Goal: Task Accomplishment & Management: Manage account settings

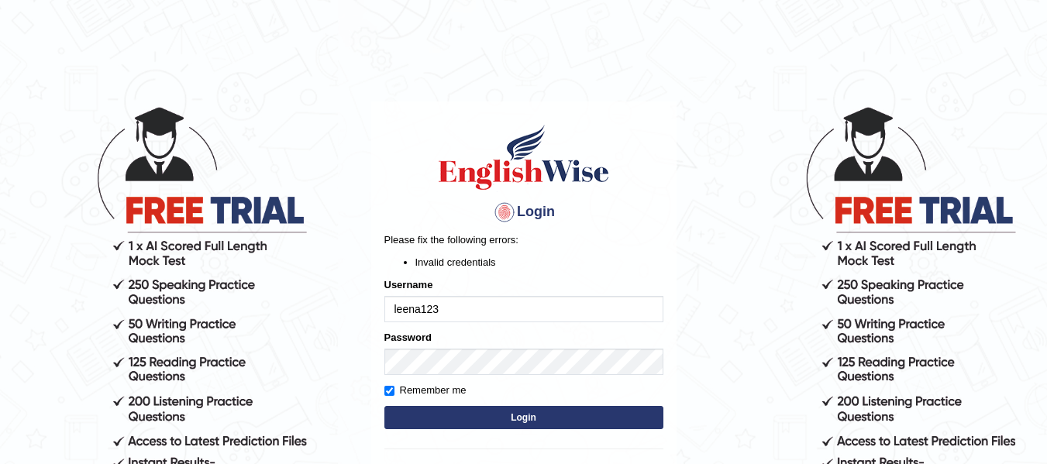
click at [539, 278] on div "Username leena123" at bounding box center [524, 300] width 279 height 45
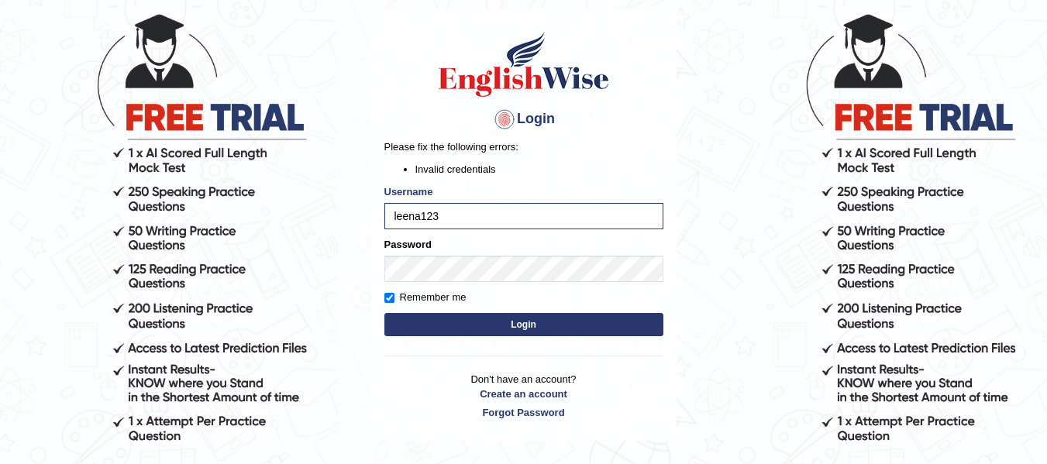
scroll to position [155, 0]
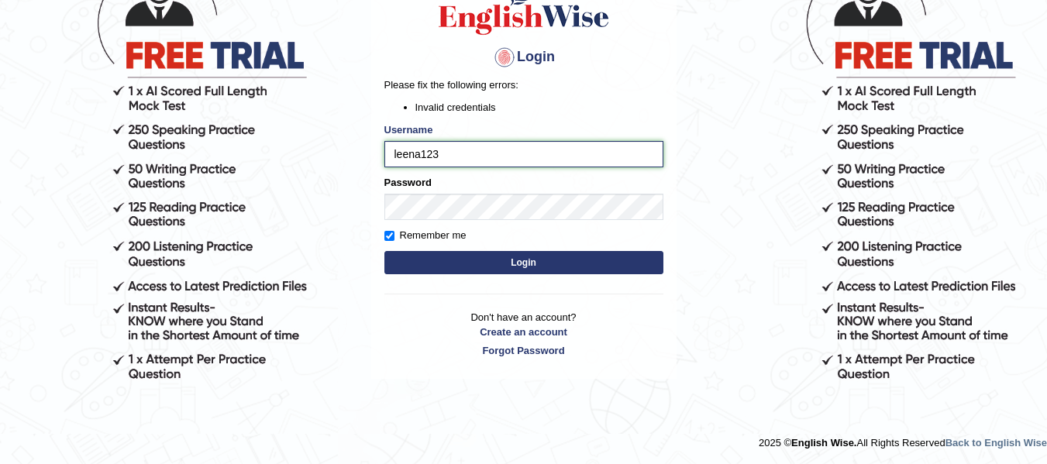
click at [476, 143] on input "leena123" at bounding box center [524, 154] width 279 height 26
click at [401, 111] on ul "Invalid credentials" at bounding box center [524, 107] width 279 height 15
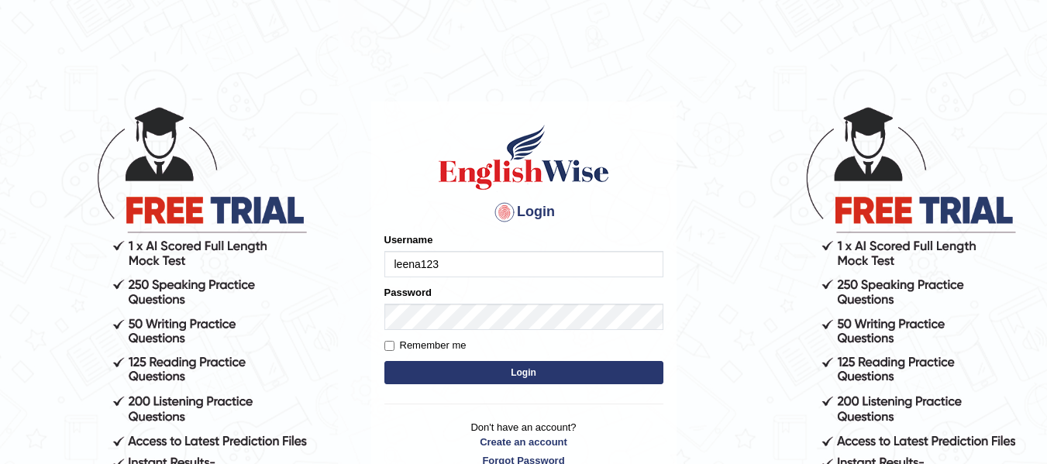
type input "leena123"
click at [466, 378] on button "Login" at bounding box center [524, 372] width 279 height 23
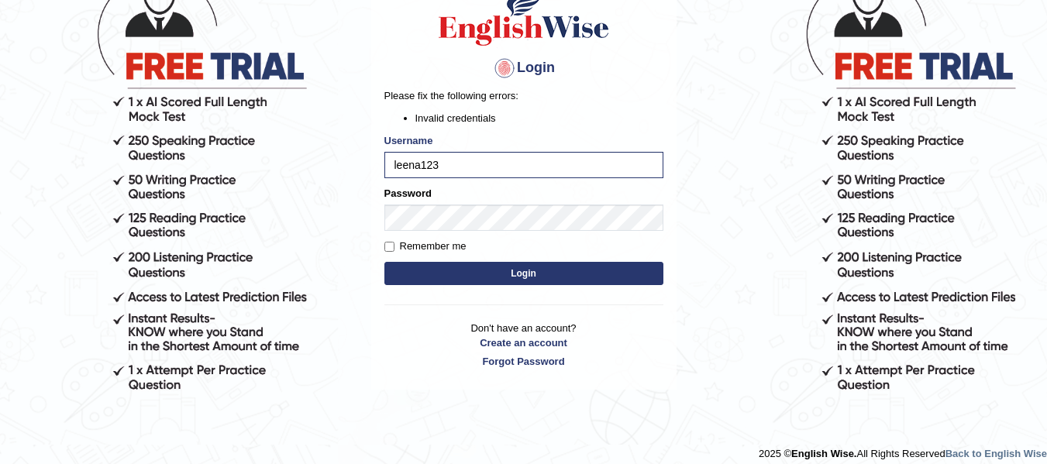
scroll to position [155, 0]
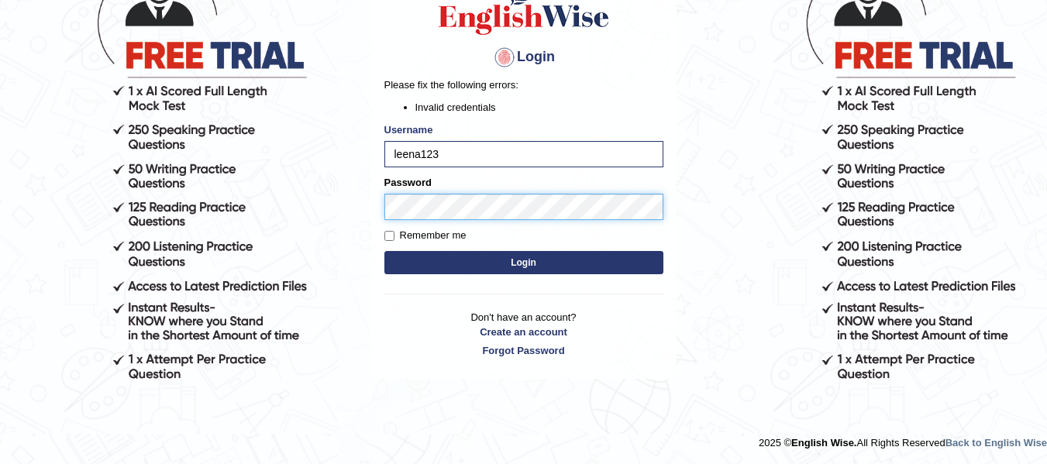
click at [295, 185] on body "Login Please fix the following errors: Invalid credentials Username leena123 Pa…" at bounding box center [523, 130] width 1047 height 464
click at [385, 251] on button "Login" at bounding box center [524, 262] width 279 height 23
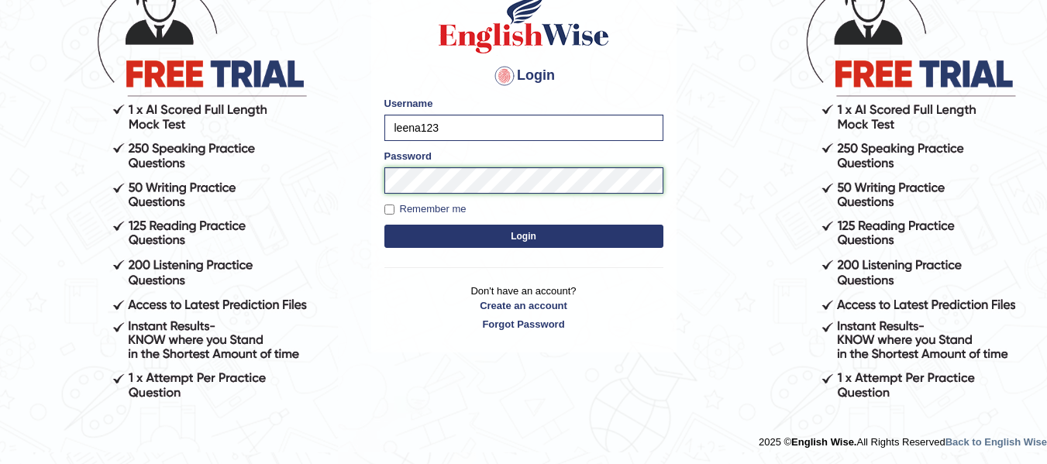
scroll to position [136, 0]
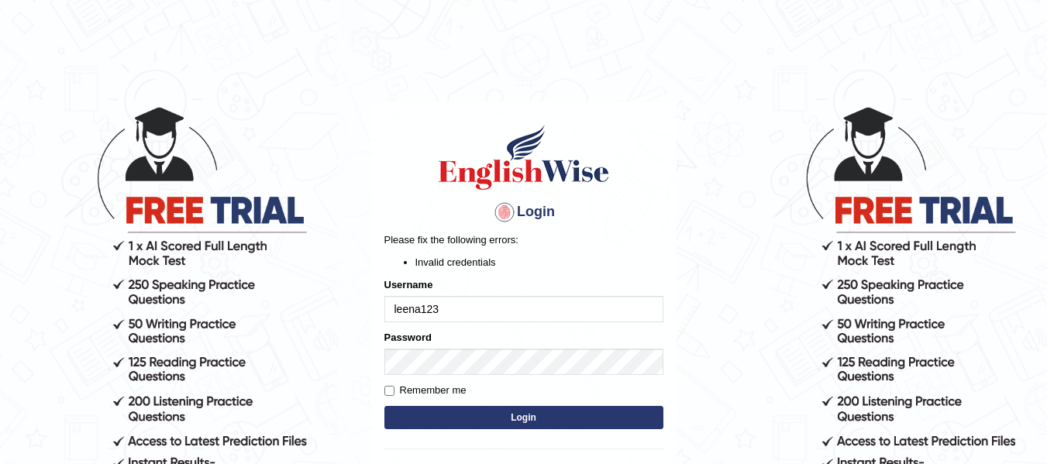
drag, startPoint x: 461, startPoint y: 309, endPoint x: 341, endPoint y: 384, distance: 141.8
click at [374, 373] on div "Login Please fix the following errors: Invalid credentials Username leena123 Pa…" at bounding box center [523, 318] width 305 height 433
type input "leena123"
click at [385, 406] on button "Login" at bounding box center [524, 417] width 279 height 23
drag, startPoint x: 456, startPoint y: 279, endPoint x: 471, endPoint y: 262, distance: 22.5
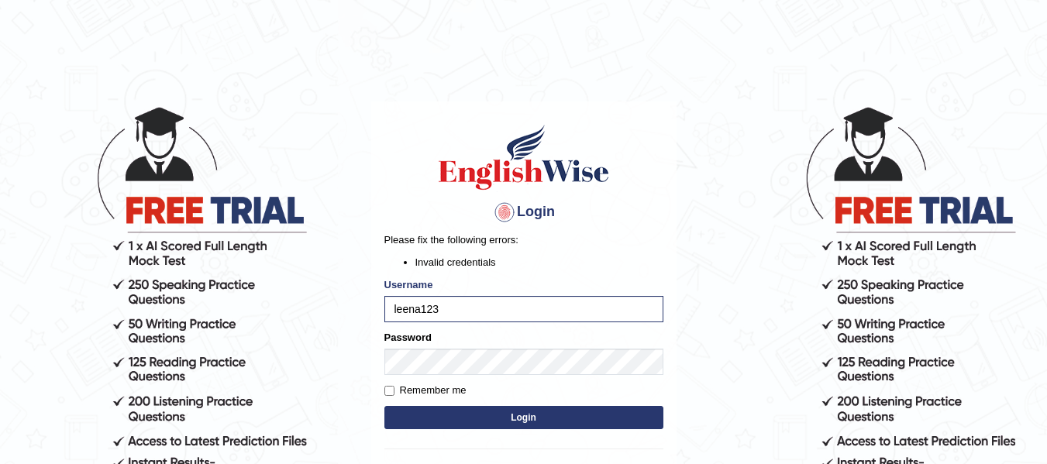
click at [456, 278] on div "Username leena123" at bounding box center [524, 300] width 279 height 45
click at [471, 262] on li "Invalid credentials" at bounding box center [540, 262] width 248 height 15
click at [477, 229] on div "Login Please fix the following errors: Invalid credentials Username leena123 Pa…" at bounding box center [523, 318] width 305 height 433
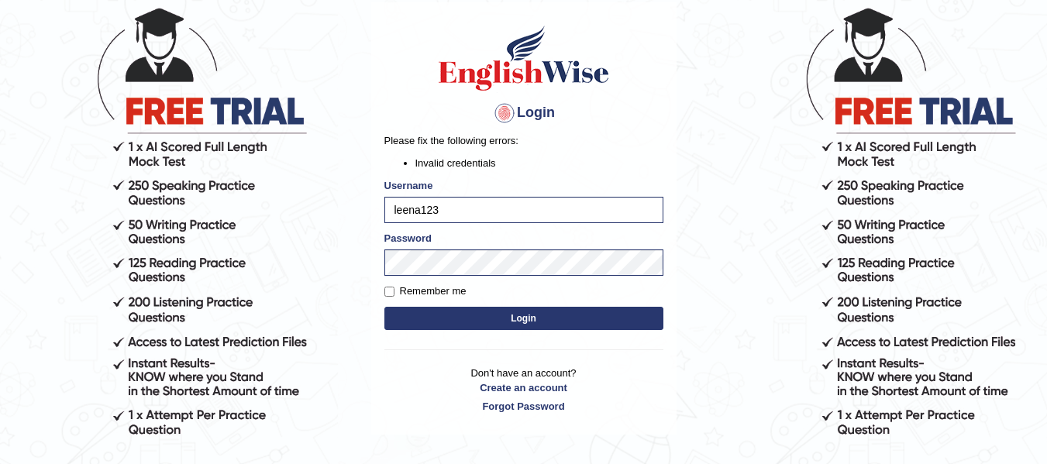
scroll to position [155, 0]
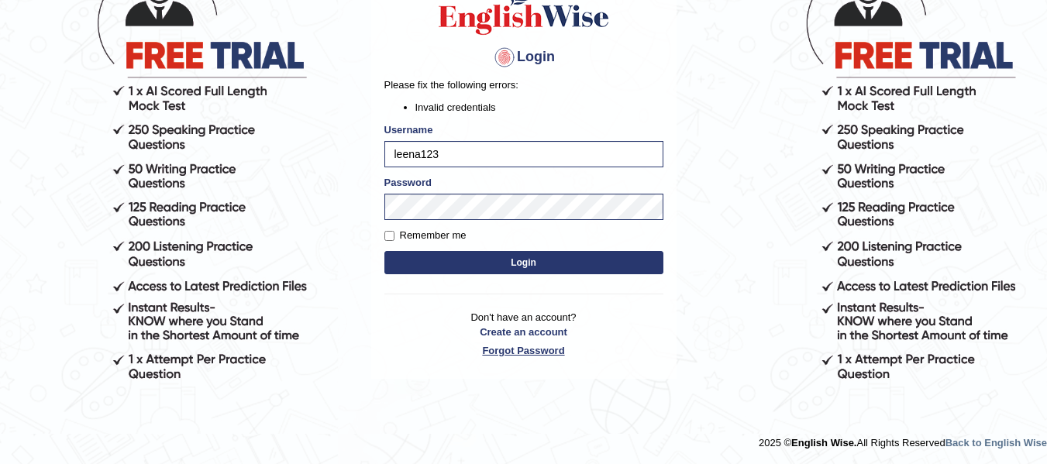
click at [508, 355] on link "Forgot Password" at bounding box center [524, 350] width 279 height 15
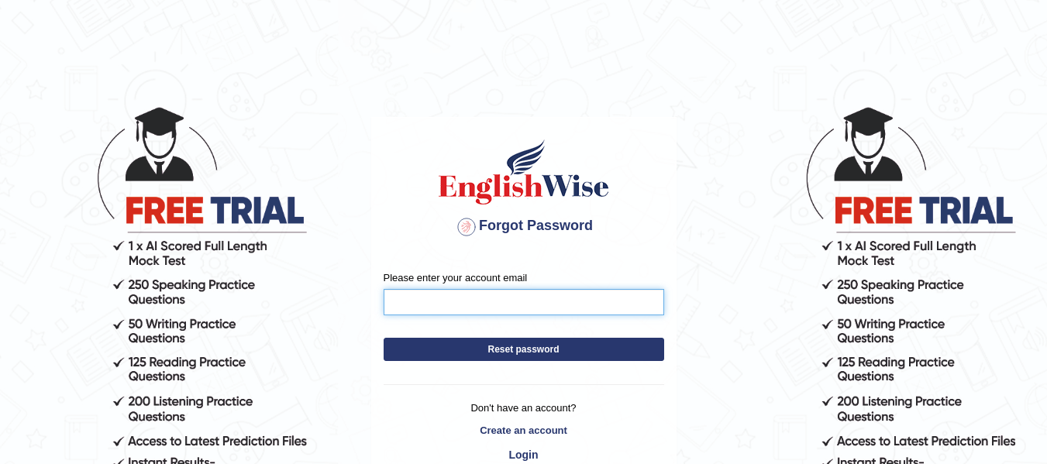
click at [472, 299] on input "Please enter your account email" at bounding box center [524, 302] width 281 height 26
type input "leena12345u@gmail.com"
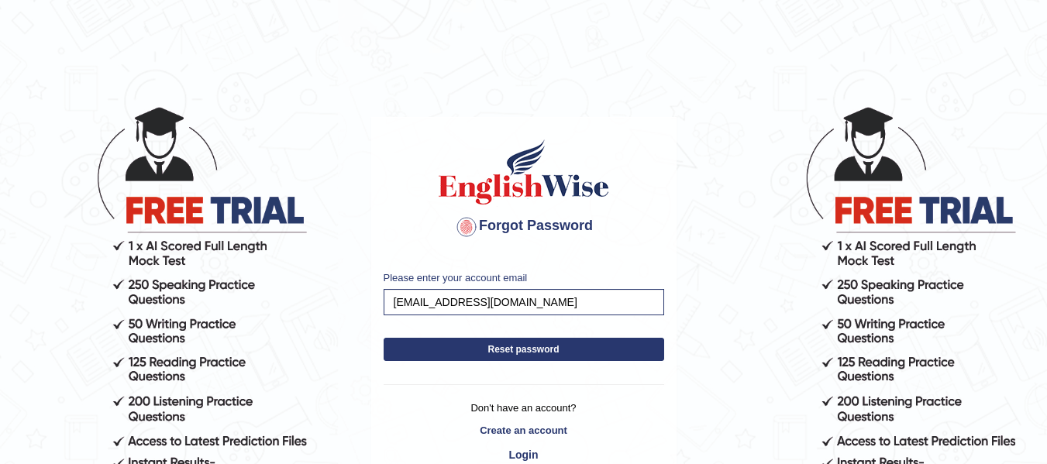
click at [467, 354] on button "Reset password" at bounding box center [524, 349] width 281 height 23
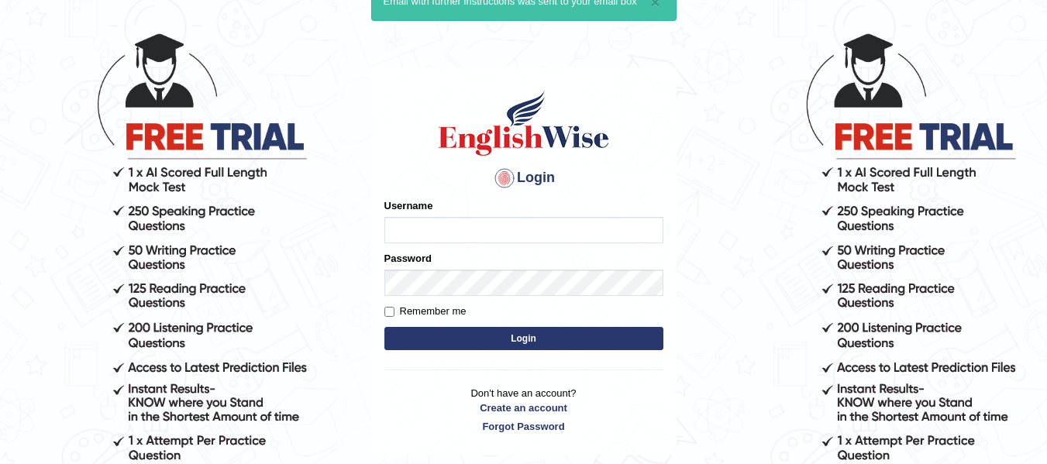
scroll to position [78, 0]
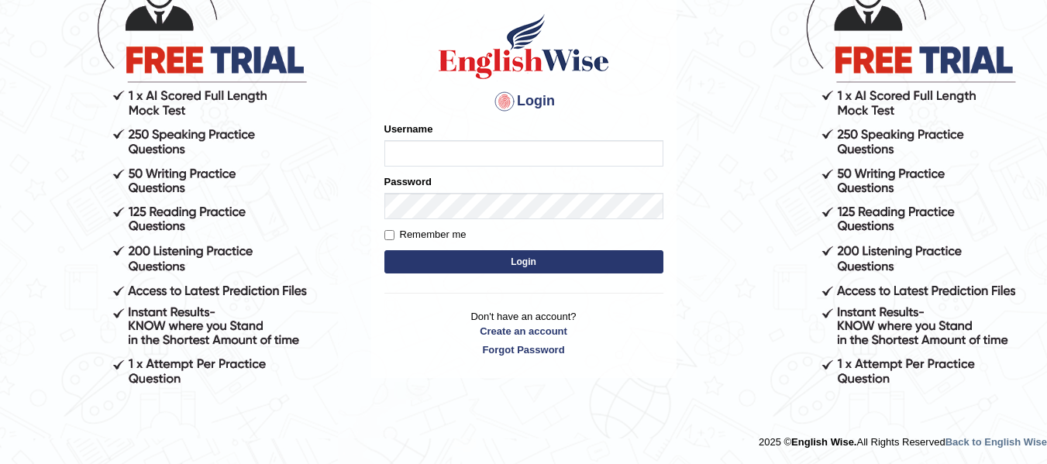
scroll to position [150, 0]
type input "leena123"
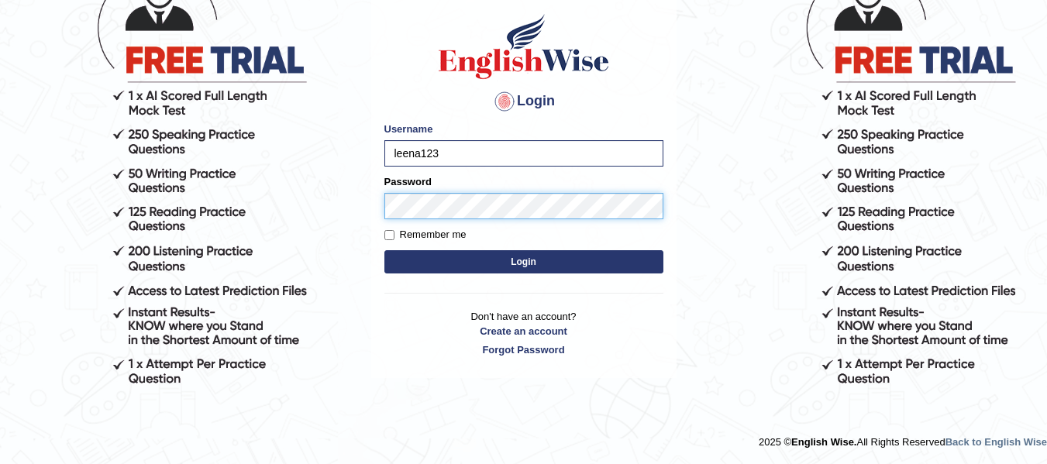
click at [385, 250] on button "Login" at bounding box center [524, 261] width 279 height 23
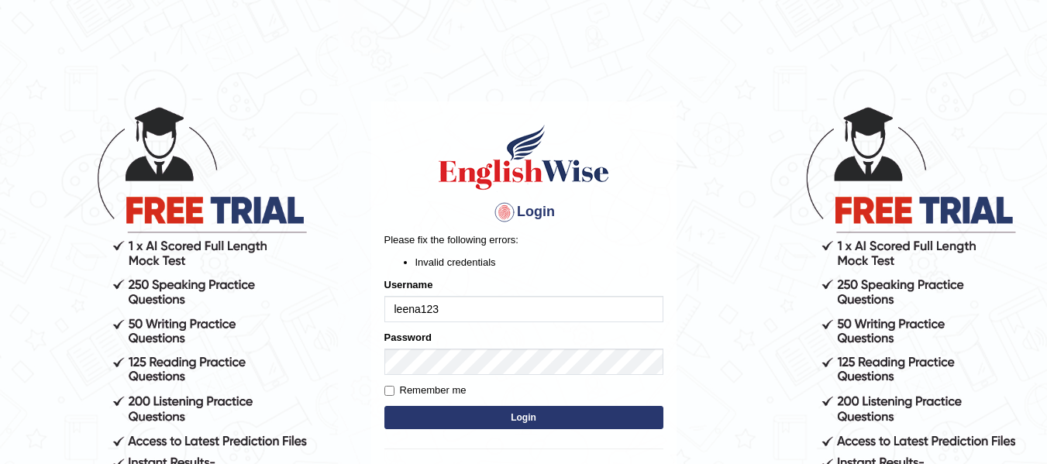
click at [441, 419] on button "Login" at bounding box center [524, 417] width 279 height 23
click at [429, 255] on li "Invalid credentials" at bounding box center [540, 262] width 248 height 15
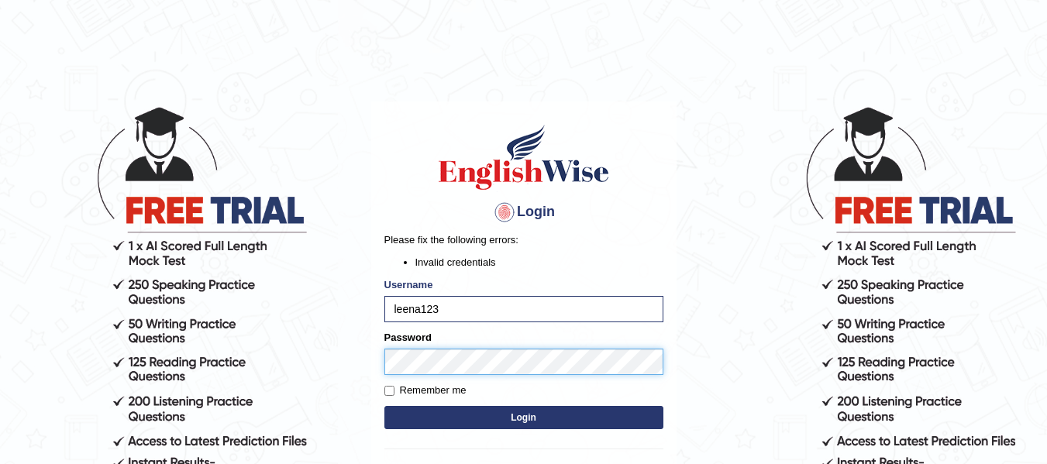
click at [344, 322] on body "Login Please fix the following errors: Invalid credentials Username leena123 Pa…" at bounding box center [523, 285] width 1047 height 464
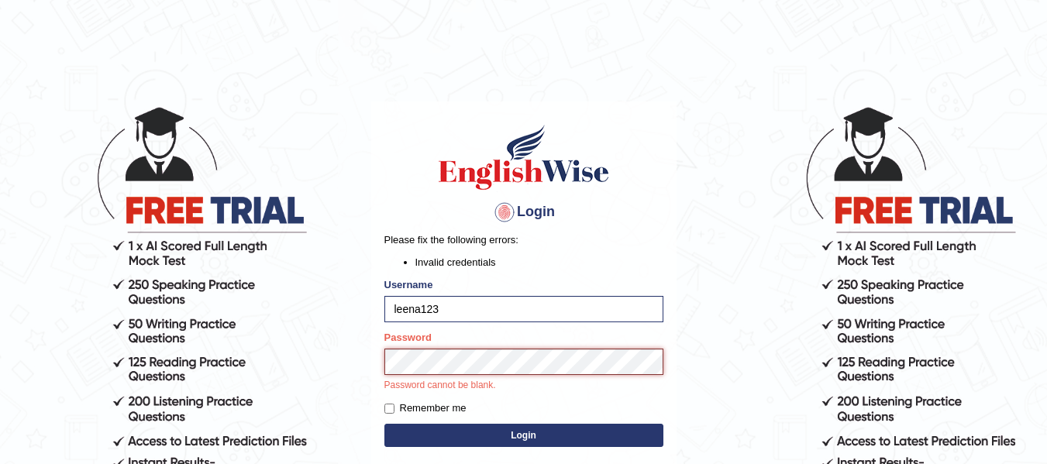
click at [385, 424] on button "Login" at bounding box center [524, 435] width 279 height 23
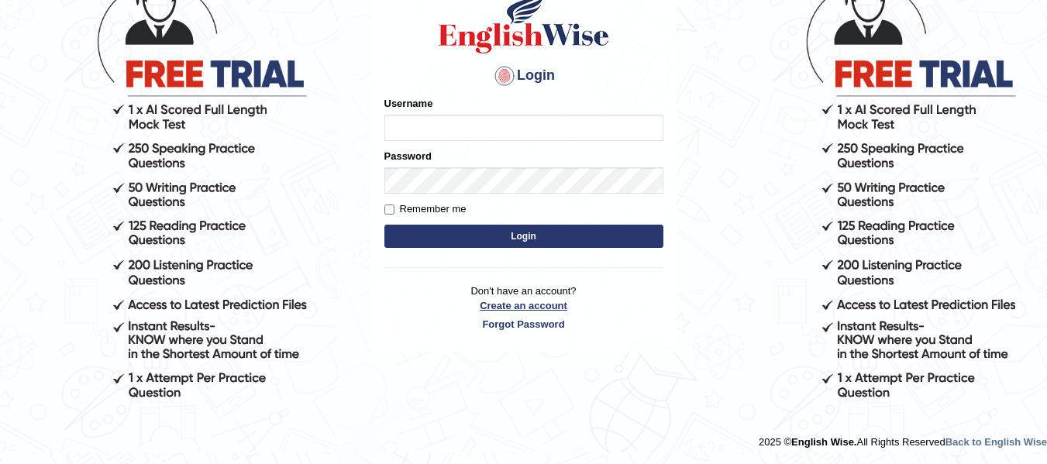
scroll to position [136, 0]
click at [503, 307] on link "Create an account" at bounding box center [524, 305] width 279 height 15
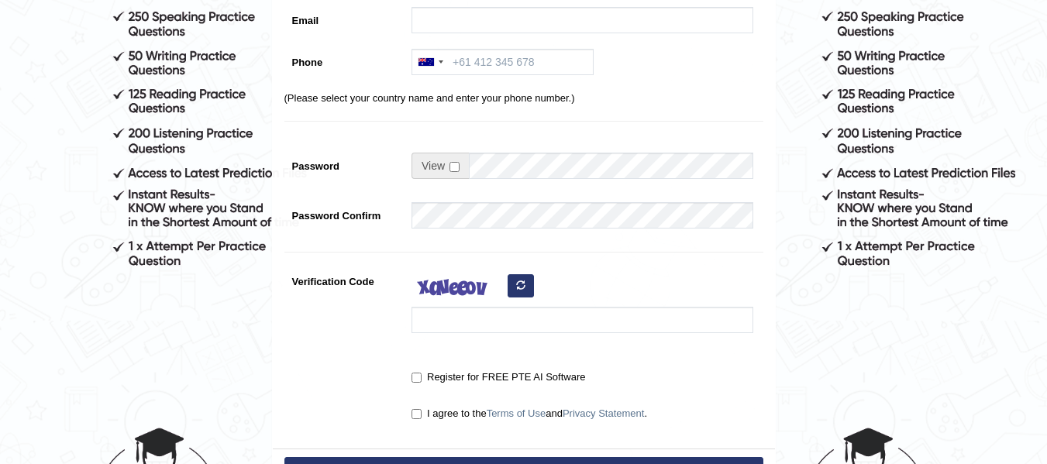
scroll to position [310, 0]
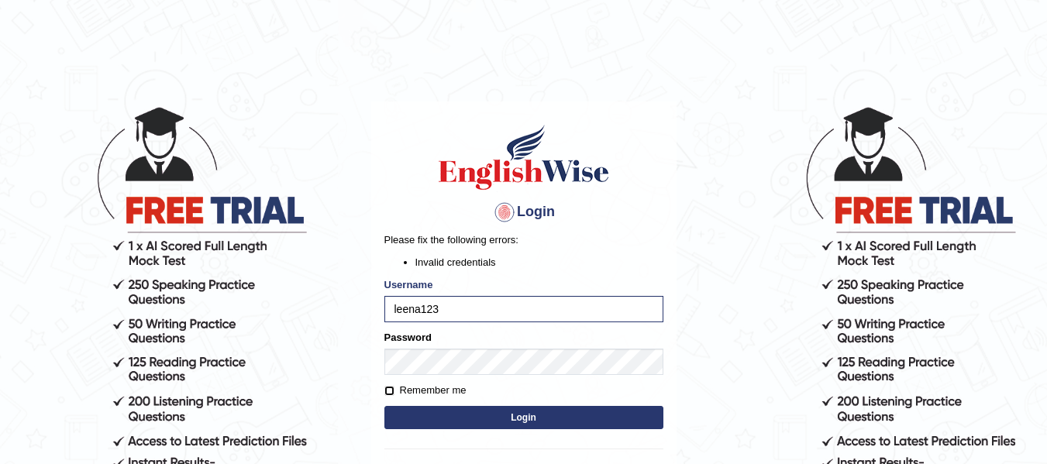
click at [388, 393] on input "Remember me" at bounding box center [390, 391] width 10 height 10
checkbox input "true"
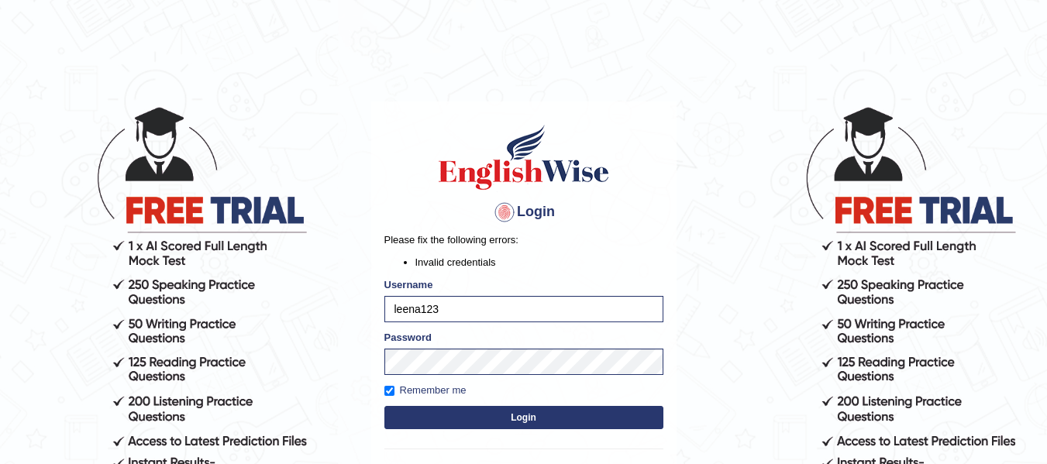
click at [475, 426] on button "Login" at bounding box center [524, 417] width 279 height 23
click at [385, 406] on button "Login" at bounding box center [524, 417] width 279 height 23
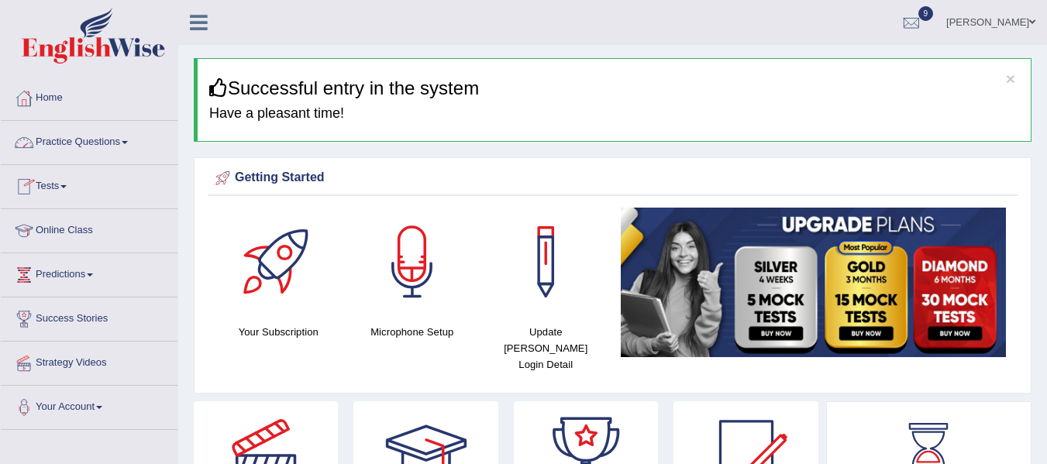
click at [128, 143] on span at bounding box center [125, 142] width 6 height 3
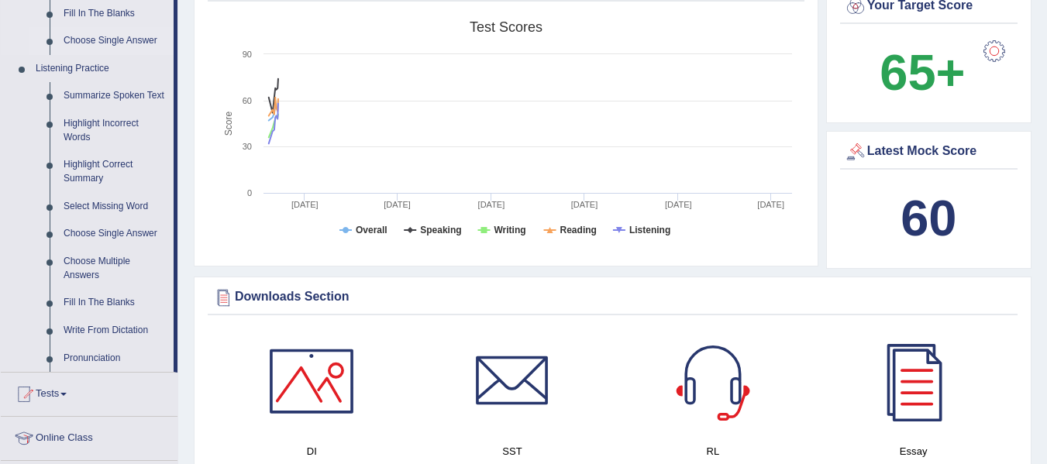
scroll to position [698, 0]
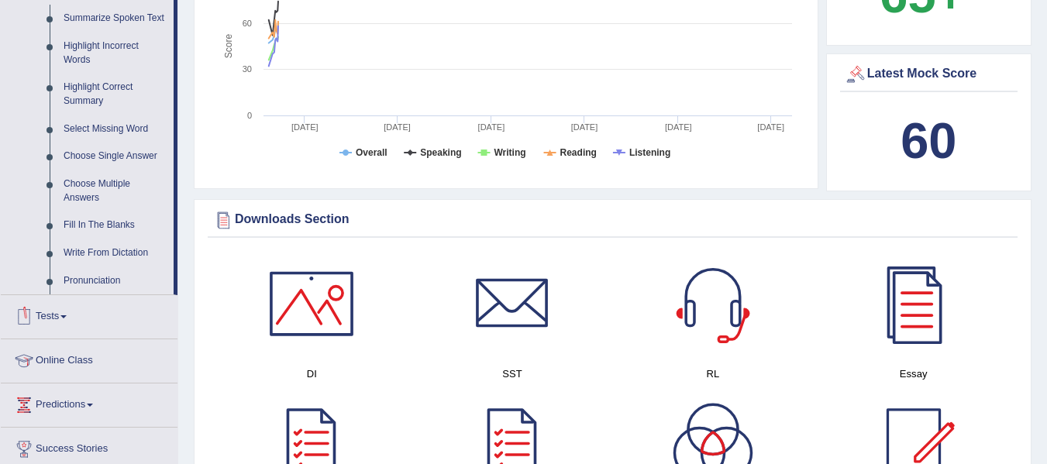
click at [67, 316] on span at bounding box center [63, 317] width 6 height 3
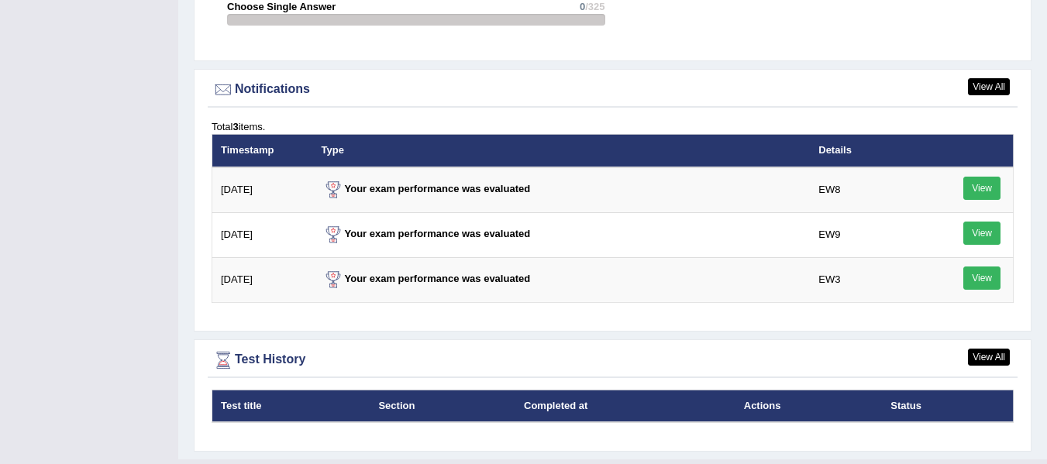
scroll to position [1939, 0]
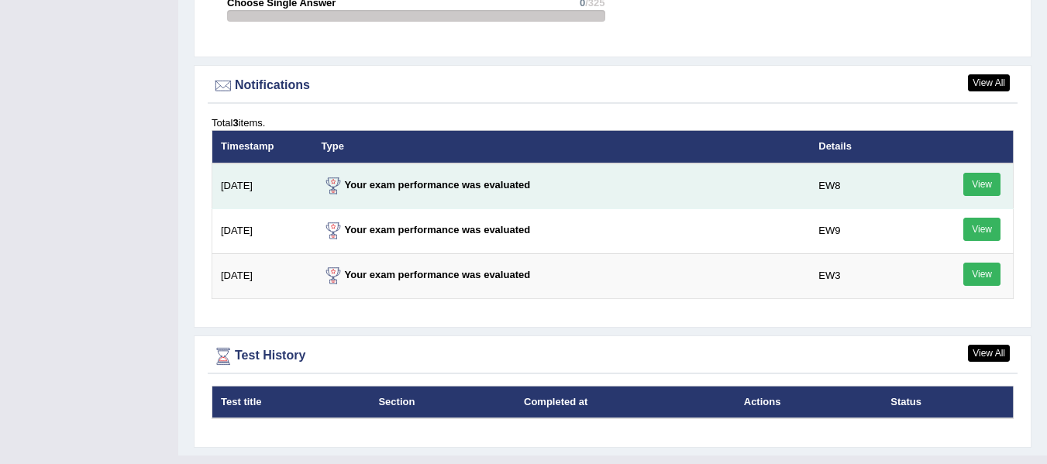
click at [981, 173] on link "View" at bounding box center [982, 184] width 37 height 23
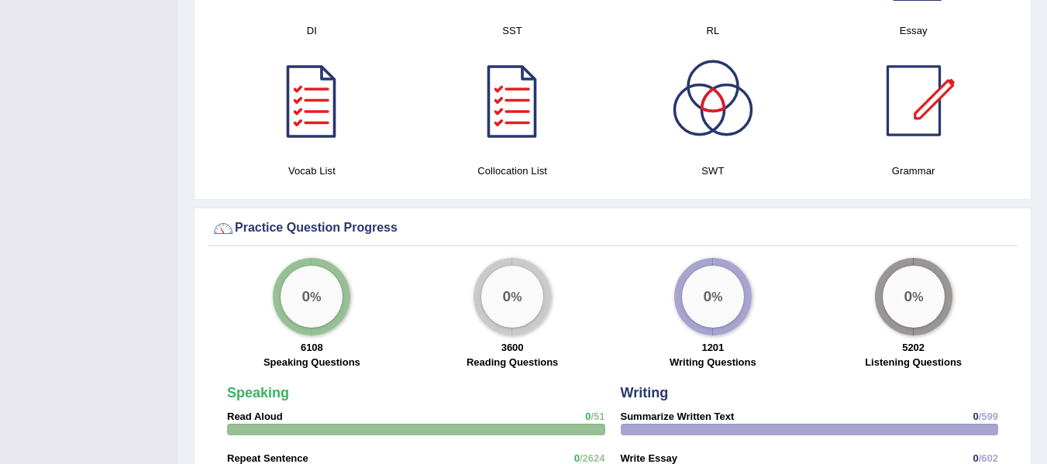
scroll to position [909, 0]
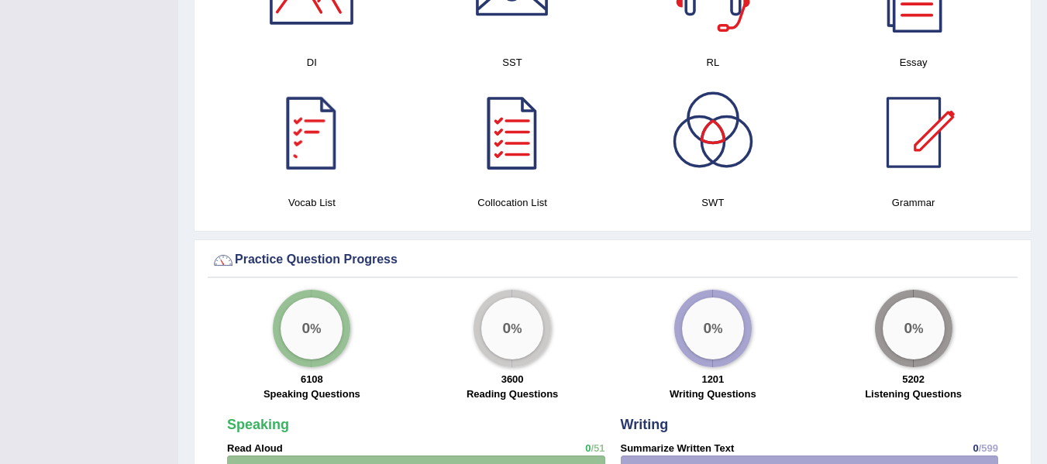
click at [310, 144] on div at bounding box center [311, 132] width 109 height 109
click at [526, 126] on div at bounding box center [512, 132] width 109 height 109
click at [317, 136] on div at bounding box center [311, 132] width 109 height 109
click at [917, 144] on div at bounding box center [914, 132] width 109 height 109
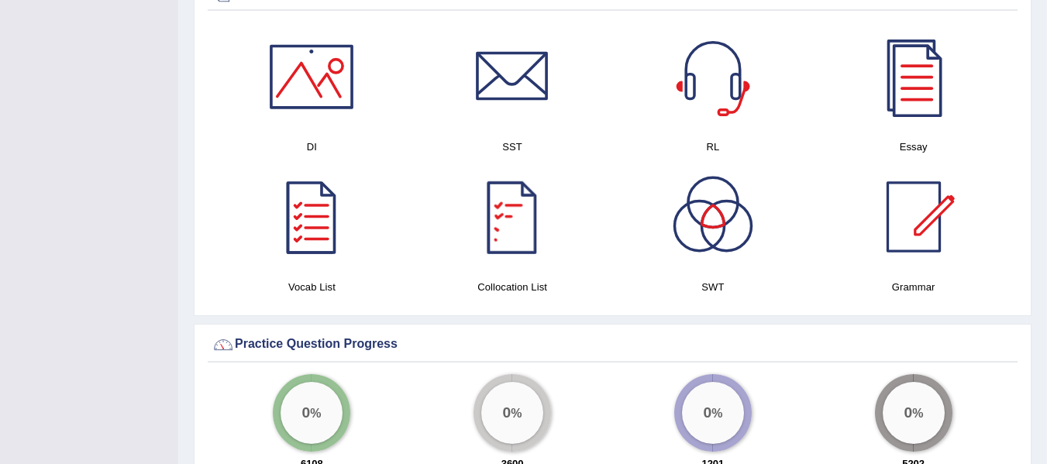
scroll to position [853, 0]
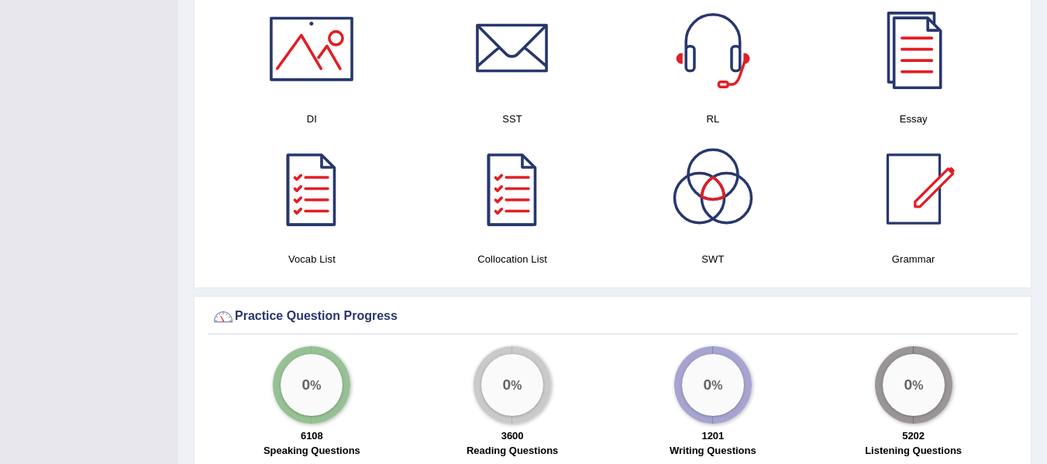
click at [704, 180] on div at bounding box center [713, 189] width 109 height 109
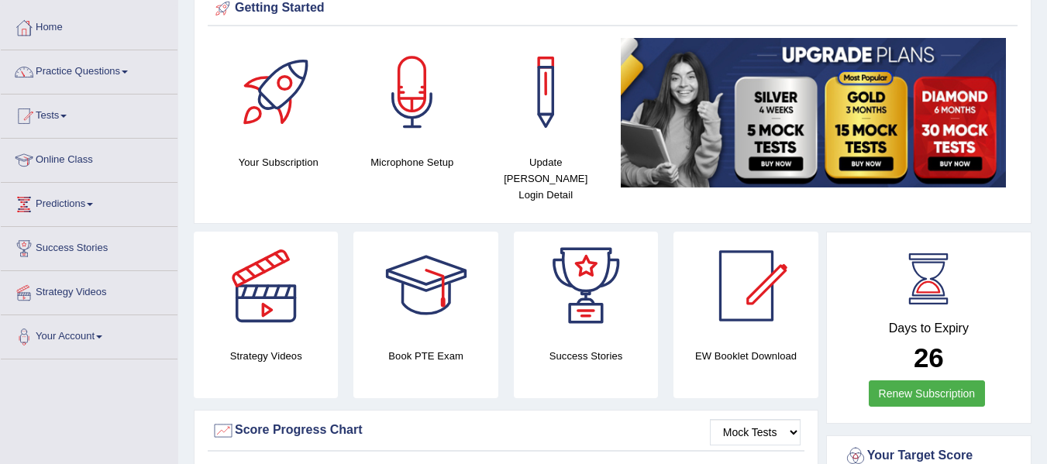
scroll to position [0, 0]
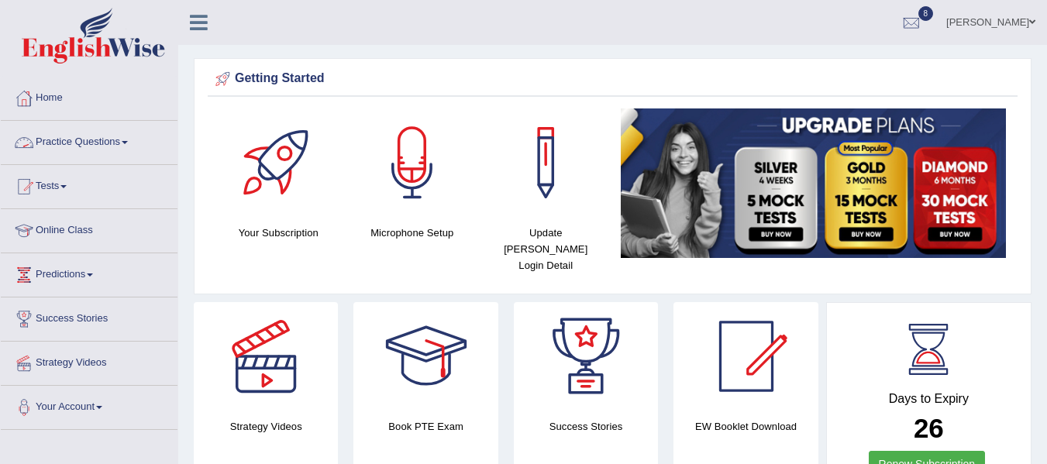
click at [58, 95] on link "Home" at bounding box center [89, 96] width 177 height 39
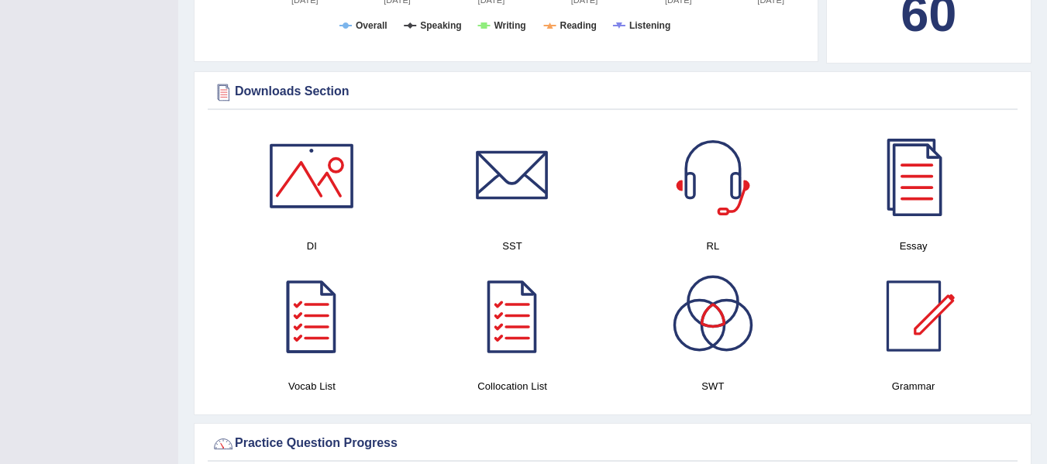
scroll to position [698, 0]
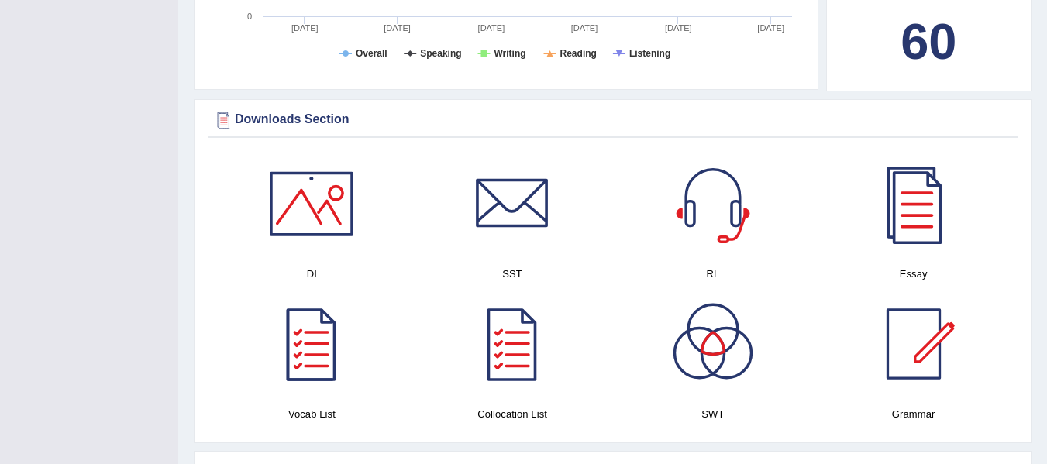
click at [339, 201] on div at bounding box center [311, 204] width 109 height 109
click at [535, 207] on div at bounding box center [512, 204] width 109 height 109
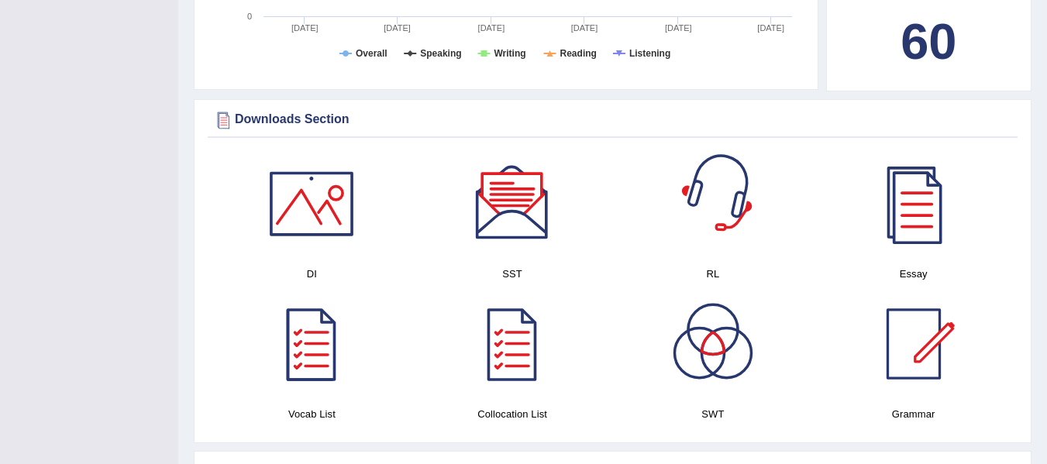
click at [734, 212] on div at bounding box center [713, 204] width 109 height 109
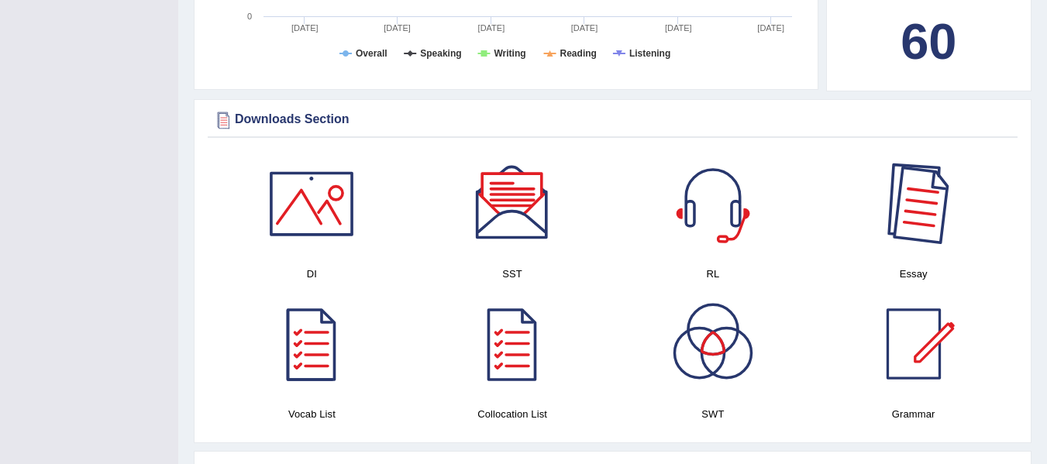
click at [904, 219] on div at bounding box center [914, 204] width 109 height 109
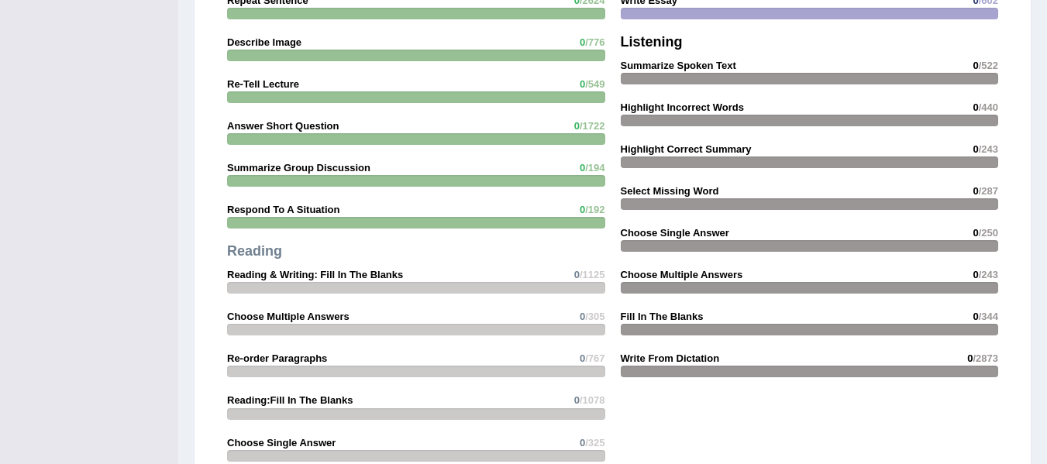
scroll to position [1395, 0]
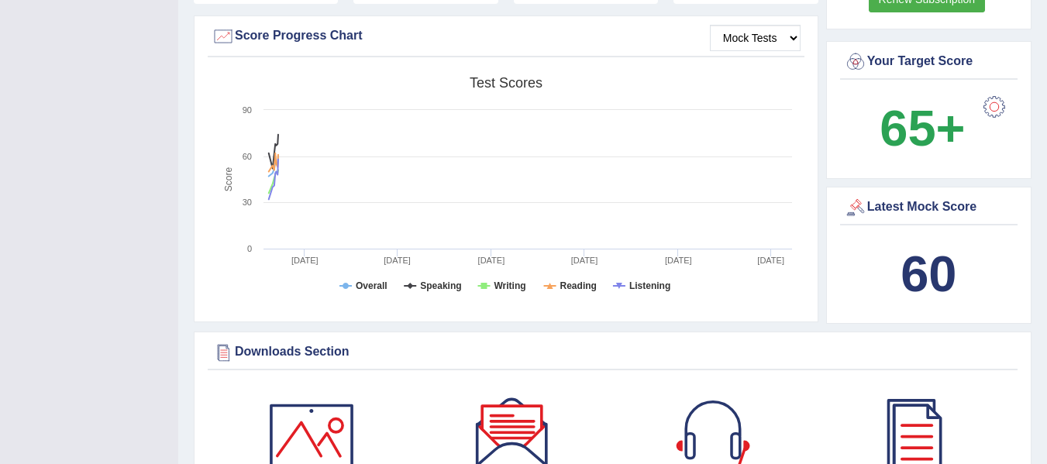
scroll to position [0, 0]
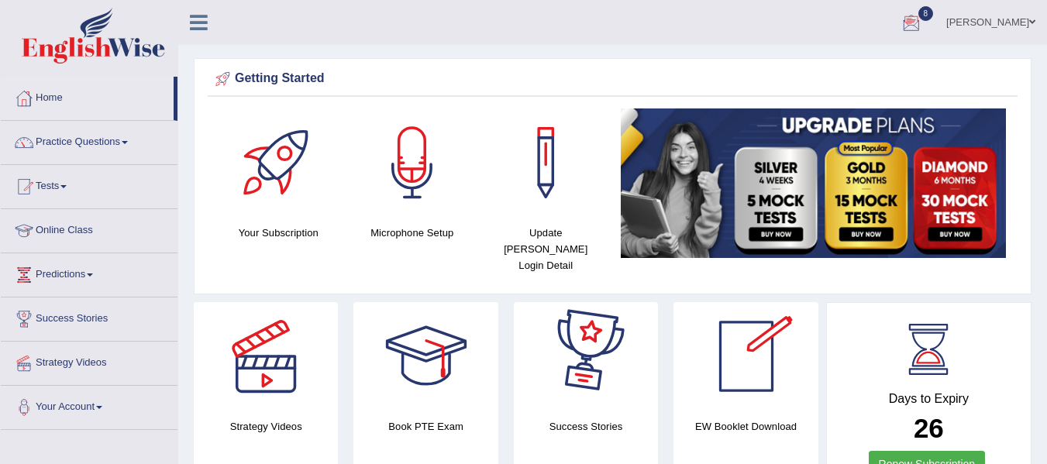
click at [923, 22] on div at bounding box center [911, 23] width 23 height 23
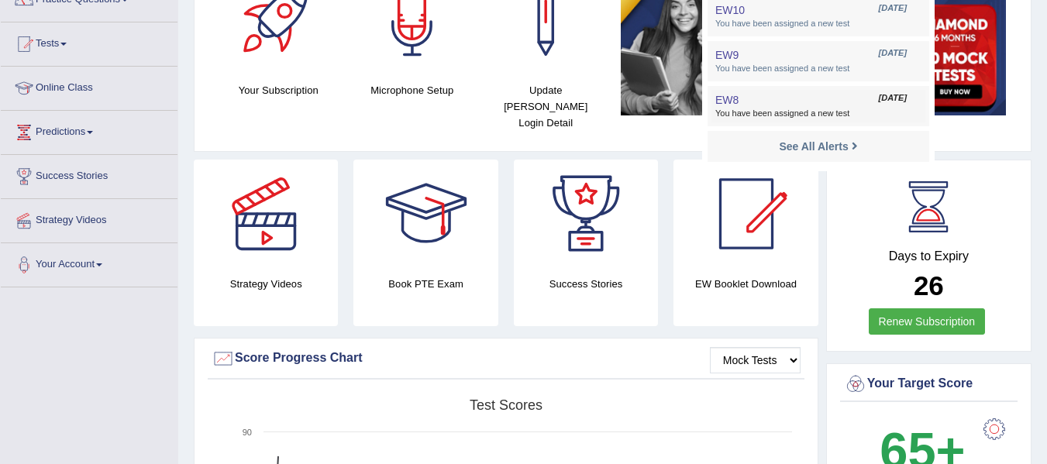
scroll to position [78, 0]
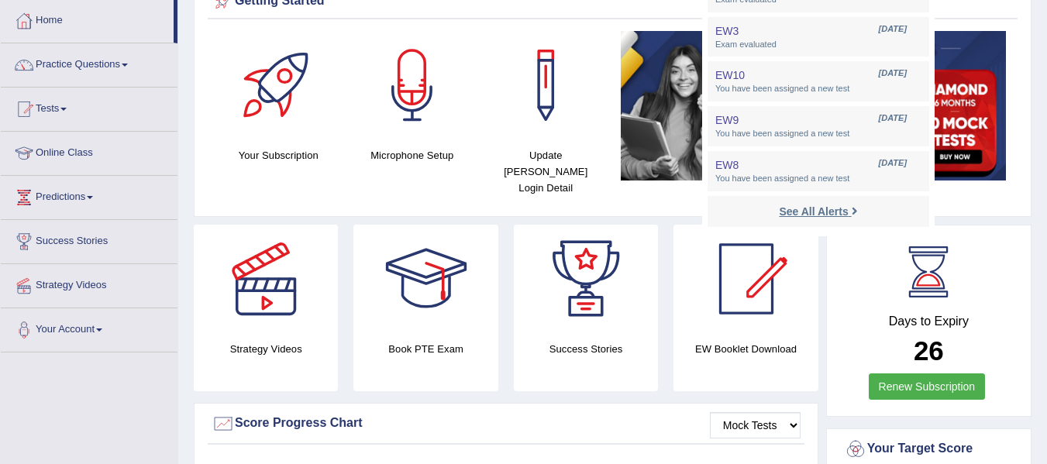
click at [861, 219] on link "See All Alerts" at bounding box center [818, 211] width 86 height 17
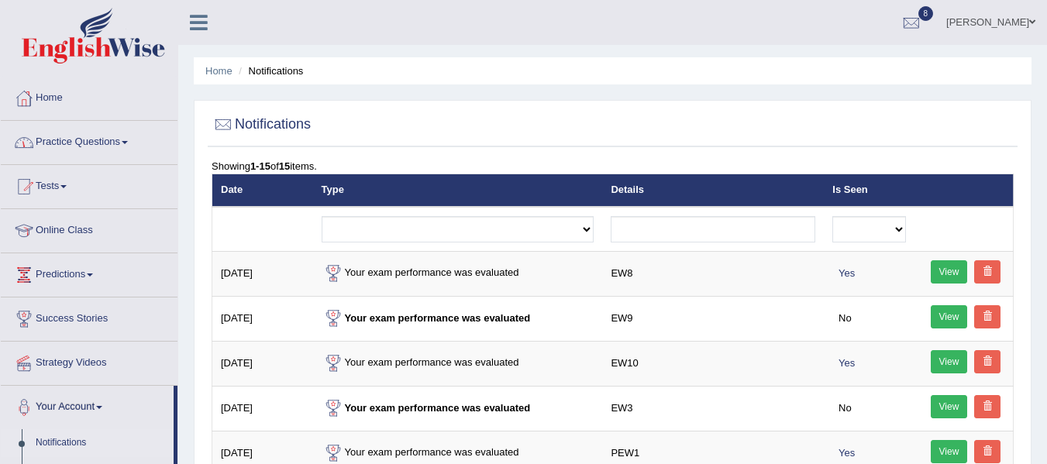
click at [70, 93] on link "Home" at bounding box center [89, 96] width 177 height 39
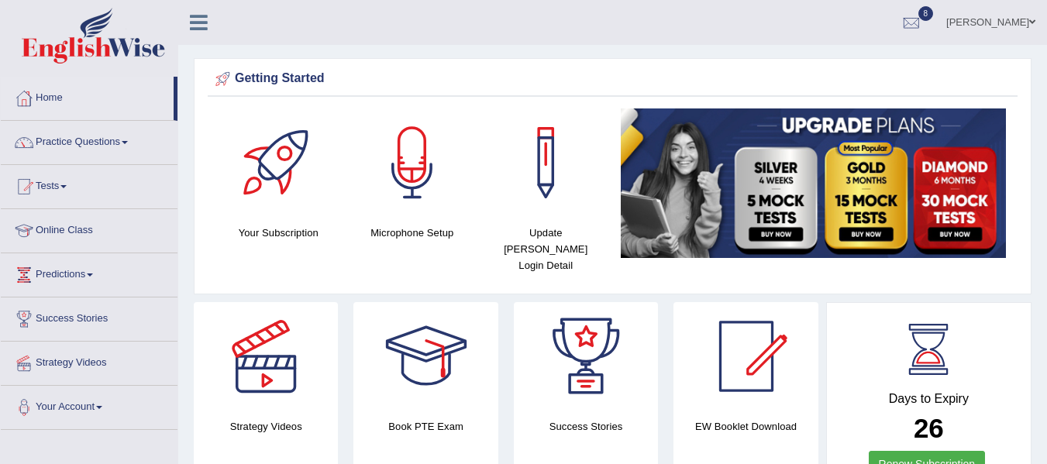
click at [271, 16] on div "[PERSON_NAME] Toggle navigation Username: leena123 Access Type: Online Subscrip…" at bounding box center [612, 22] width 869 height 45
click at [139, 5] on div at bounding box center [89, 38] width 178 height 76
